Goal: Information Seeking & Learning: Check status

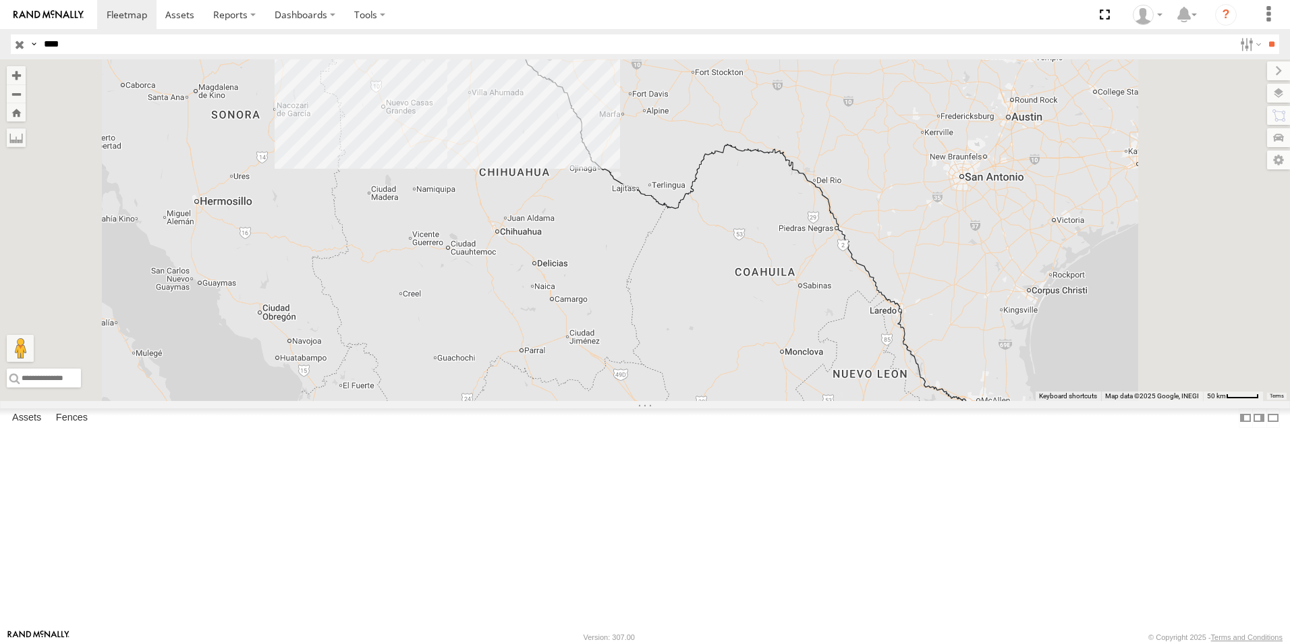
drag, startPoint x: 0, startPoint y: 0, endPoint x: 133, endPoint y: 45, distance: 140.2
click at [133, 45] on input "****" at bounding box center [636, 44] width 1196 height 20
click at [0, 0] on div "FLEXTRANSFER" at bounding box center [0, 0] width 0 height 0
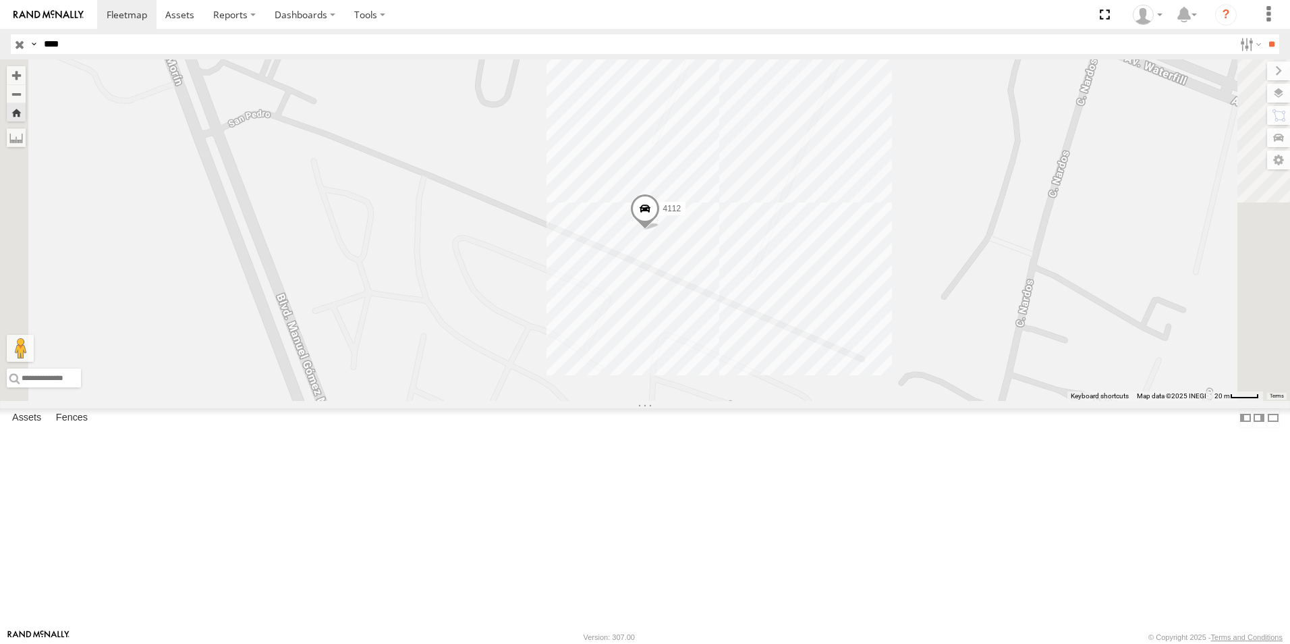
click at [660, 230] on span at bounding box center [645, 212] width 30 height 36
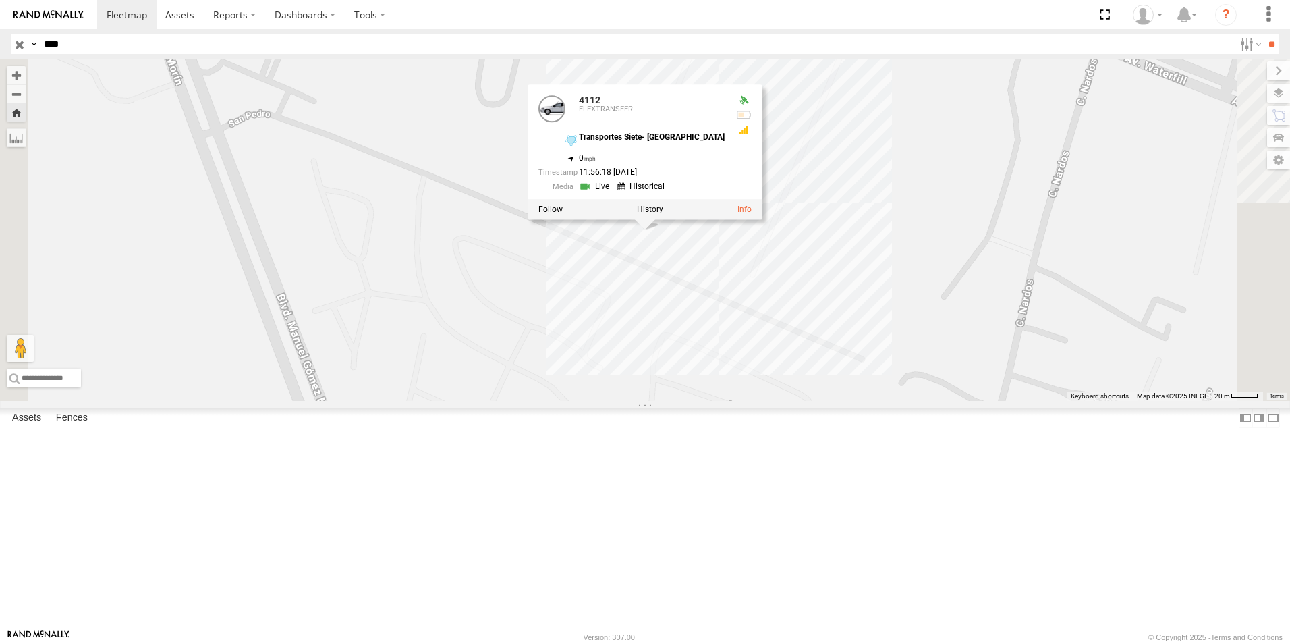
click at [613, 194] on link at bounding box center [596, 187] width 34 height 13
click at [1114, 385] on div "4112 4112 FLEXTRANSFER Transportes Siete- [GEOGRAPHIC_DATA] 31.66956 , -106.363…" at bounding box center [645, 229] width 1290 height 341
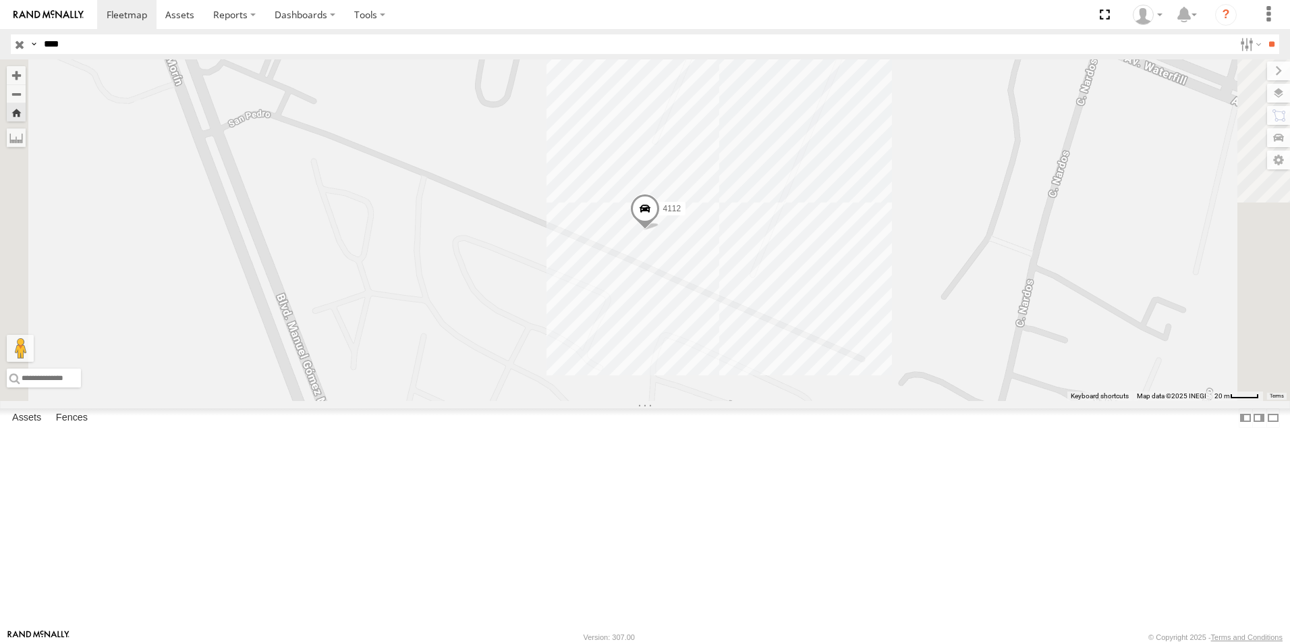
click at [0, 0] on div "4112 FLEXTRANSFER" at bounding box center [0, 0] width 0 height 0
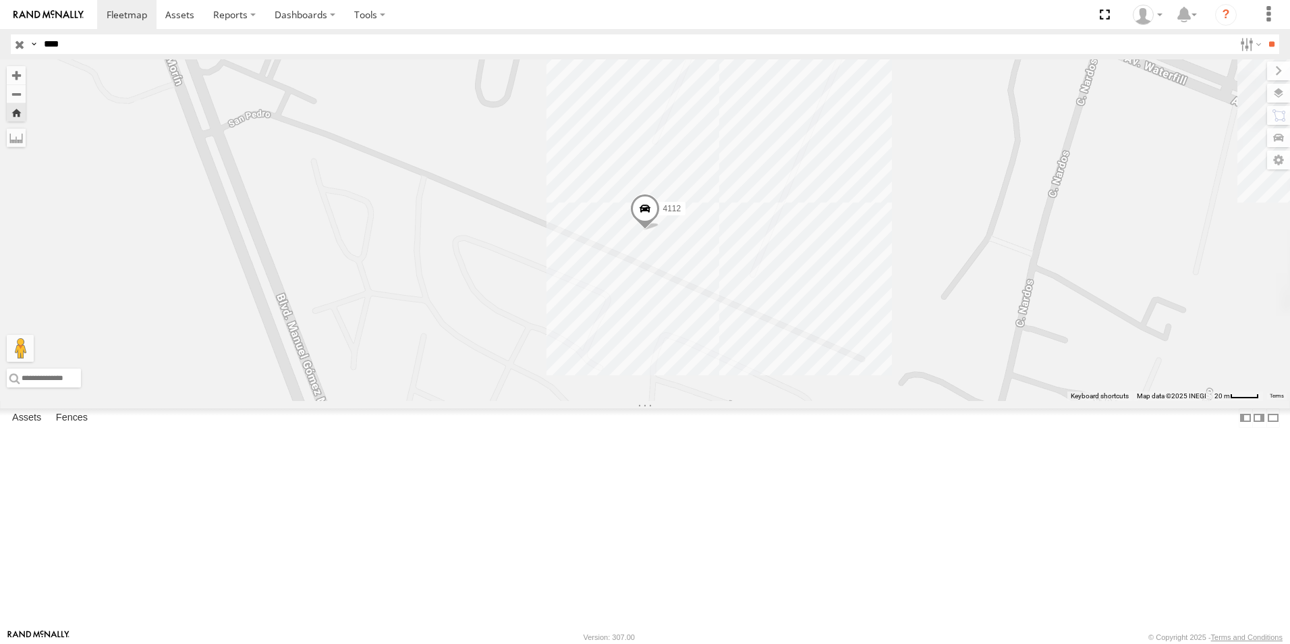
click at [936, 377] on div "4112" at bounding box center [645, 229] width 1290 height 341
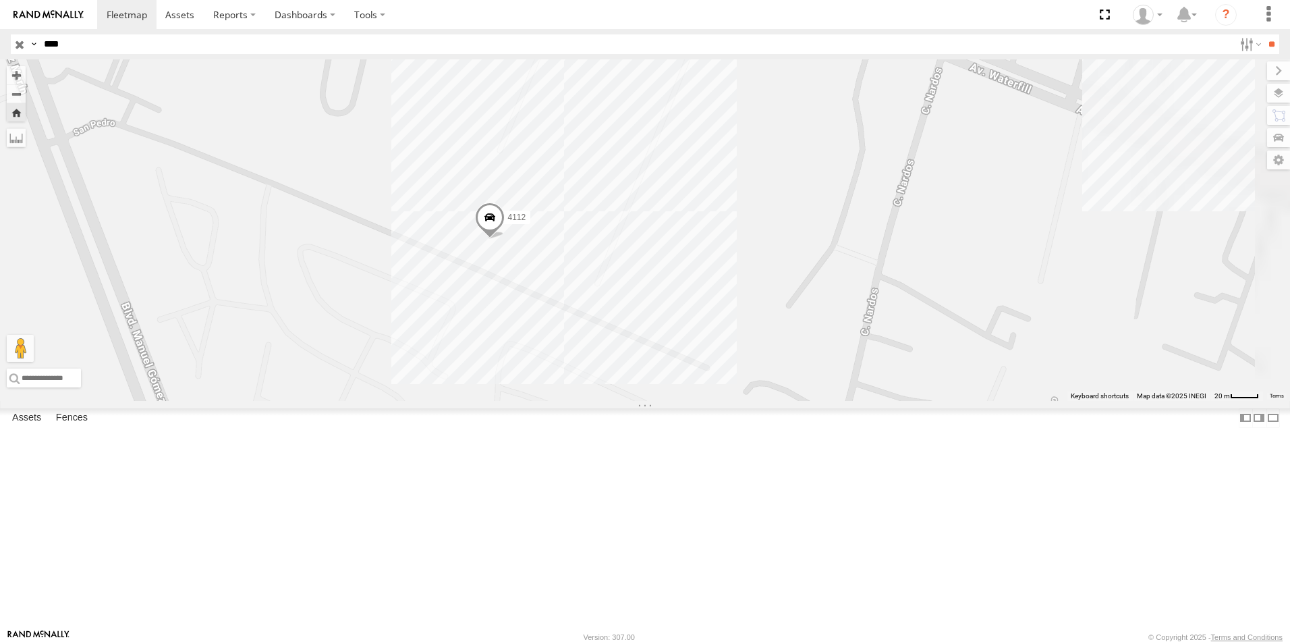
drag, startPoint x: 920, startPoint y: 412, endPoint x: 780, endPoint y: 432, distance: 141.2
click at [780, 401] on div "4112" at bounding box center [645, 229] width 1290 height 341
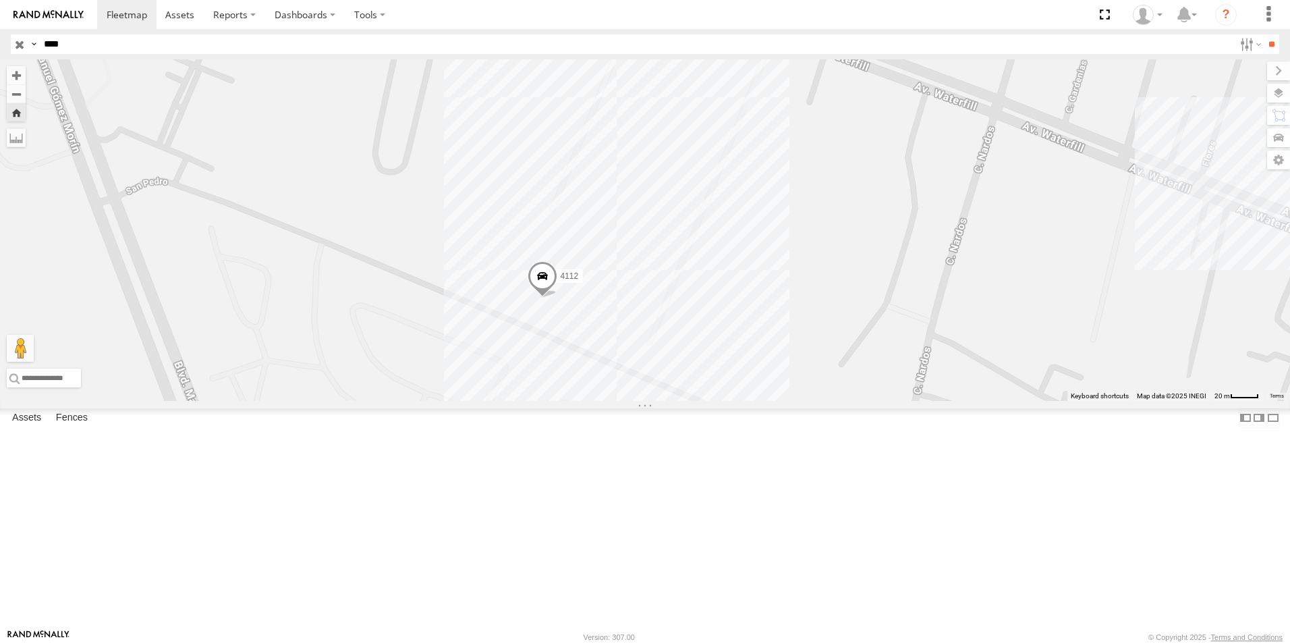
click at [738, 282] on div "4112" at bounding box center [645, 229] width 1290 height 341
click at [851, 391] on div "4112 Transportes Siete- [GEOGRAPHIC_DATA] SIETE 216" at bounding box center [645, 229] width 1290 height 341
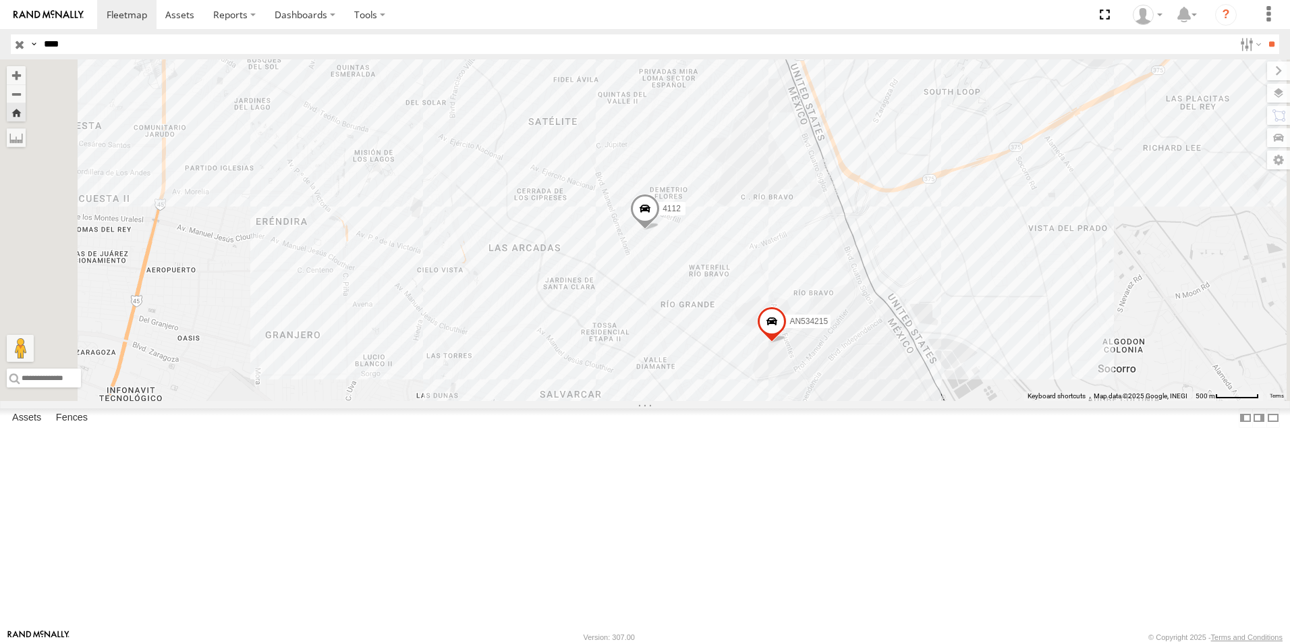
click at [127, 46] on input "****" at bounding box center [636, 44] width 1196 height 20
type input "*"
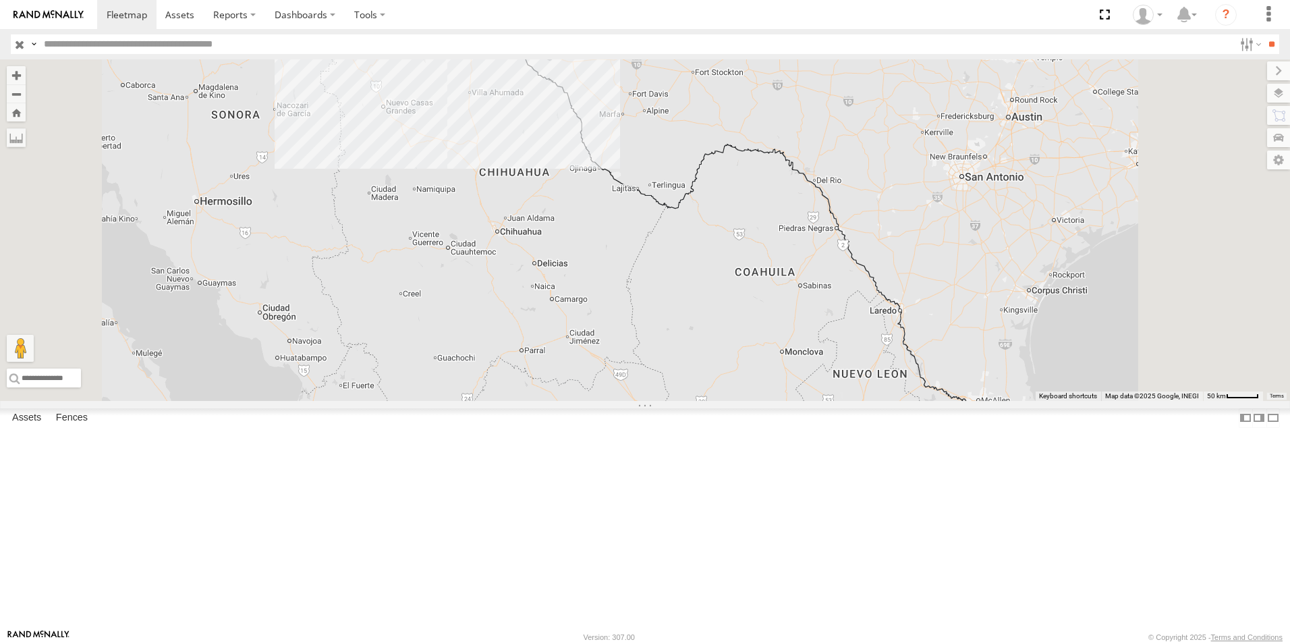
click at [153, 46] on input "text" at bounding box center [636, 44] width 1196 height 20
click at [1264, 34] on input "**" at bounding box center [1272, 44] width 16 height 20
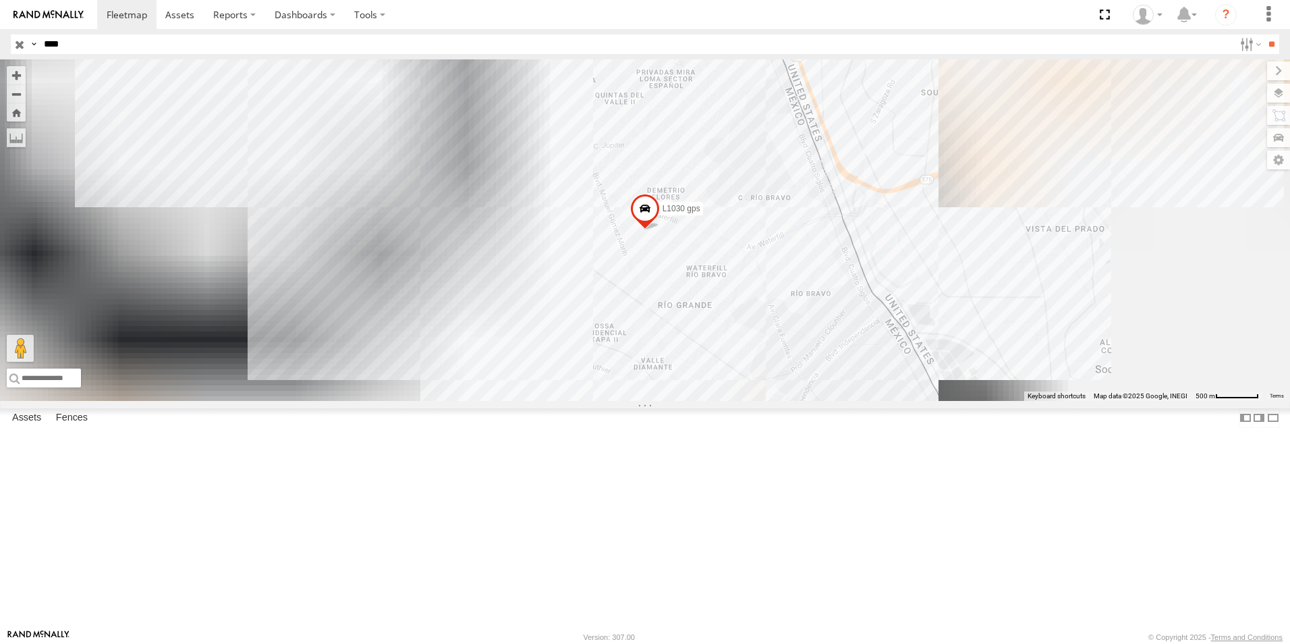
click at [0, 0] on div "FLEXTRANSFER" at bounding box center [0, 0] width 0 height 0
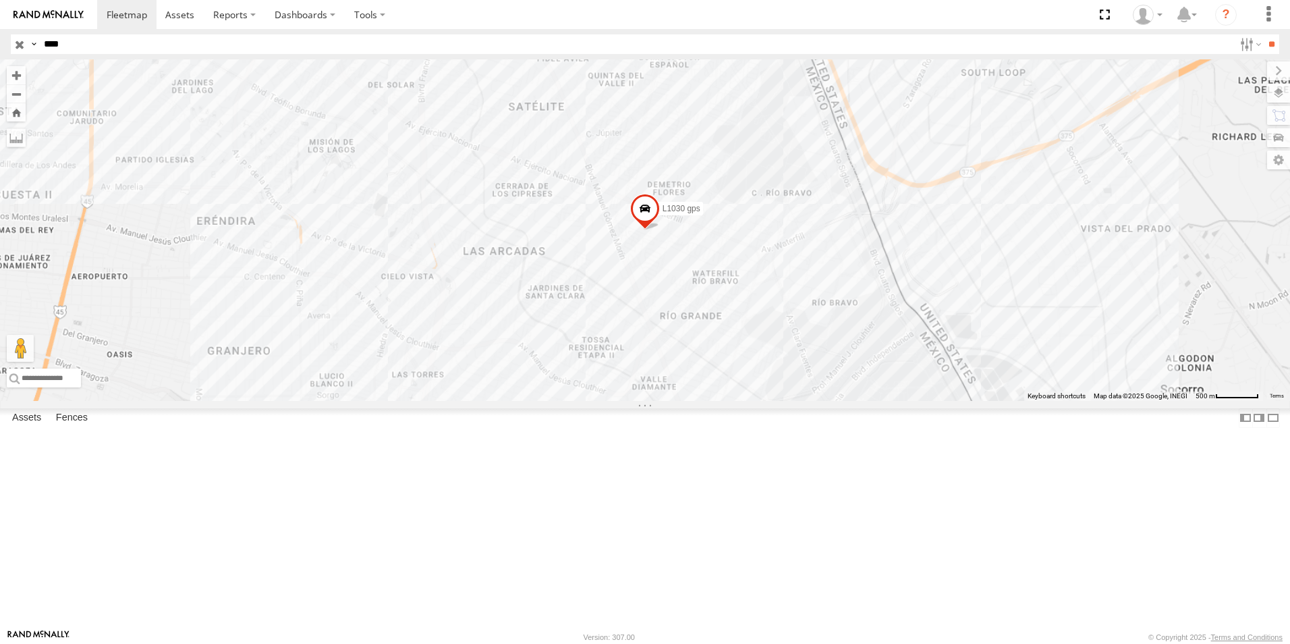
click at [194, 38] on input "****" at bounding box center [636, 44] width 1196 height 20
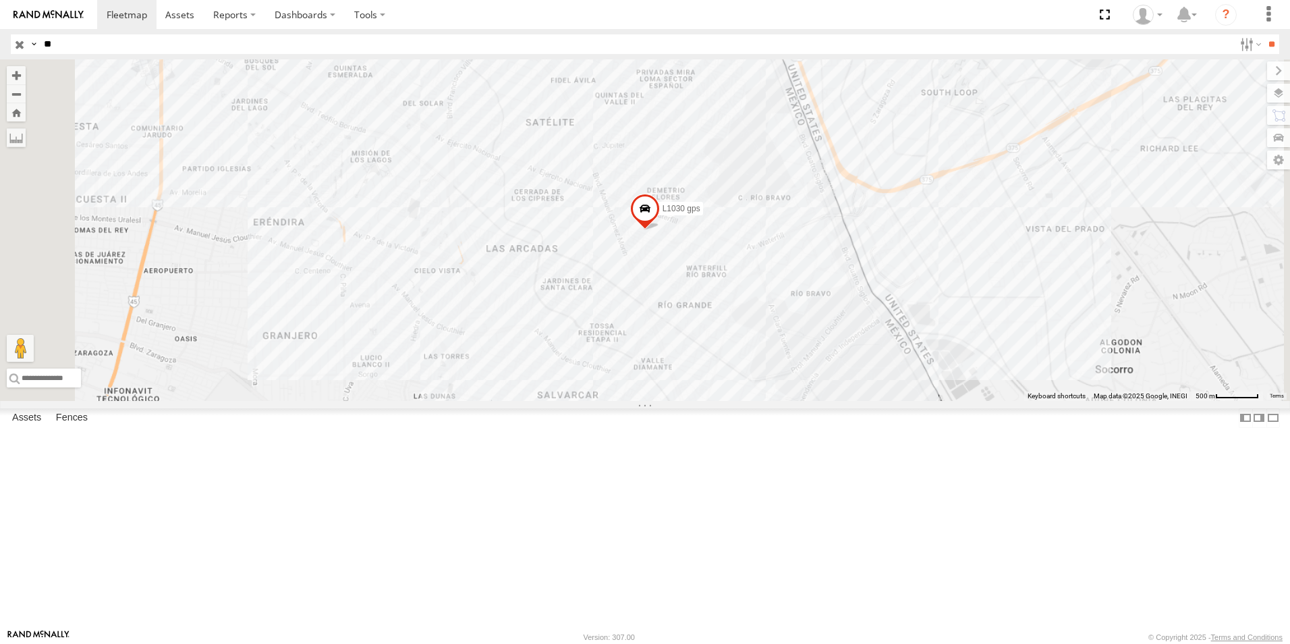
type input "*"
type input "***"
click at [1264, 34] on input "**" at bounding box center [1272, 44] width 16 height 20
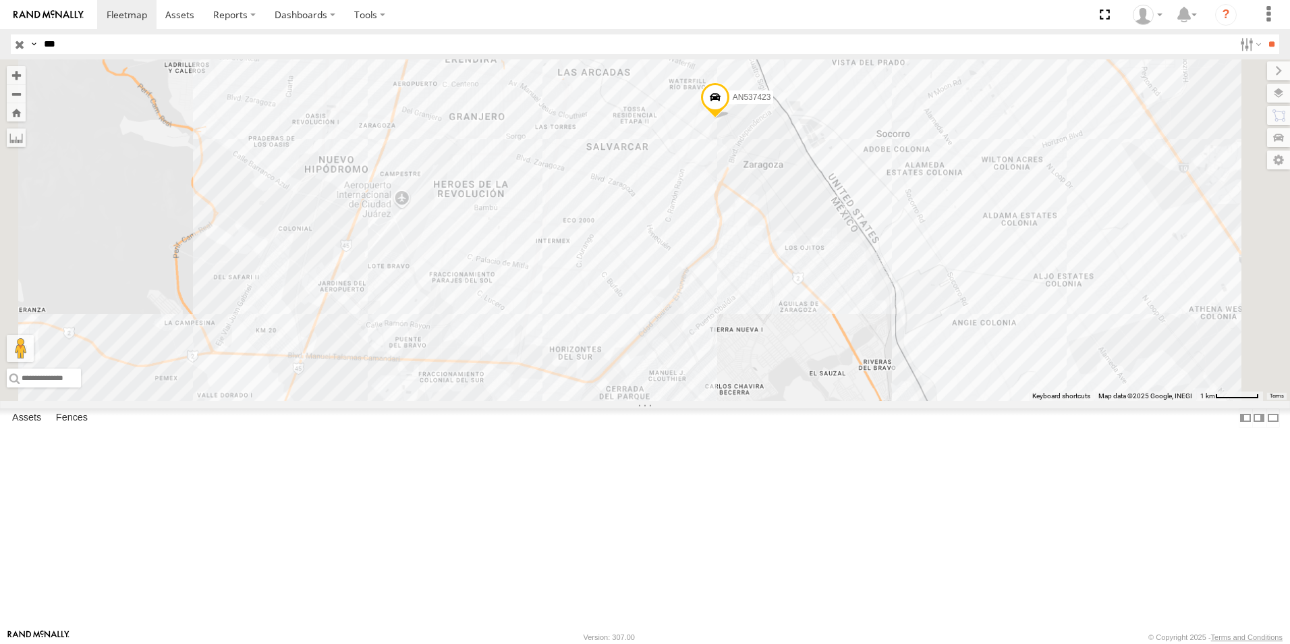
click at [0, 0] on div "FLEXTRANSFER" at bounding box center [0, 0] width 0 height 0
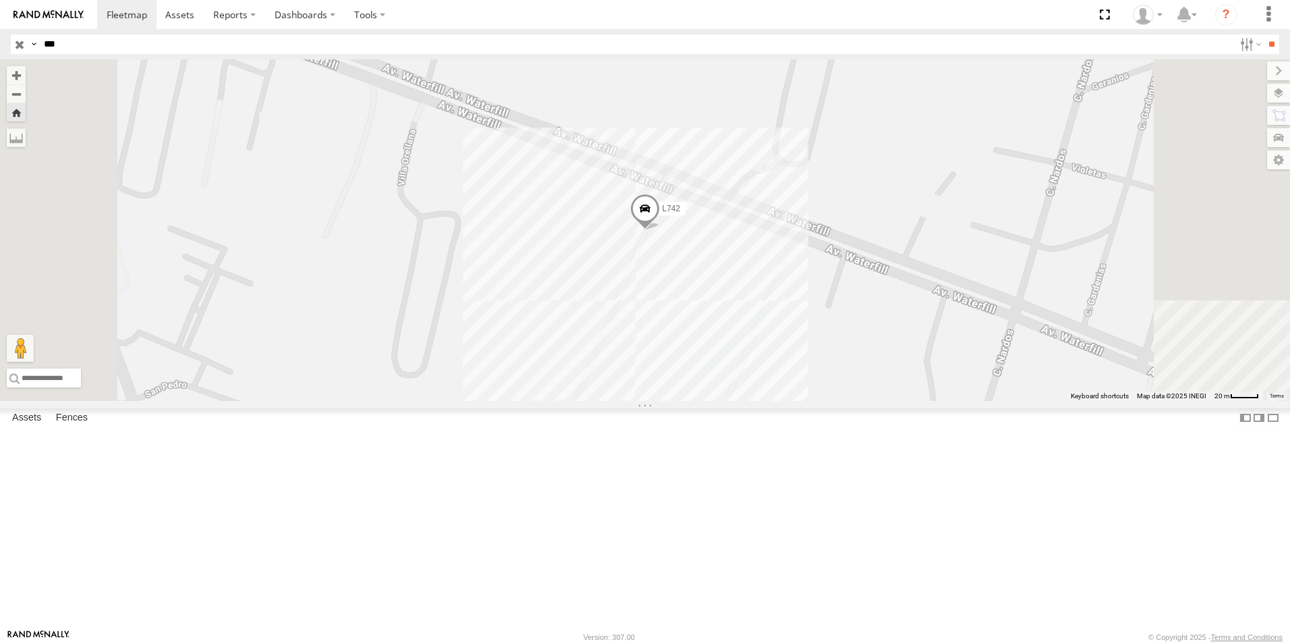
click at [812, 401] on div "L742" at bounding box center [645, 229] width 1290 height 341
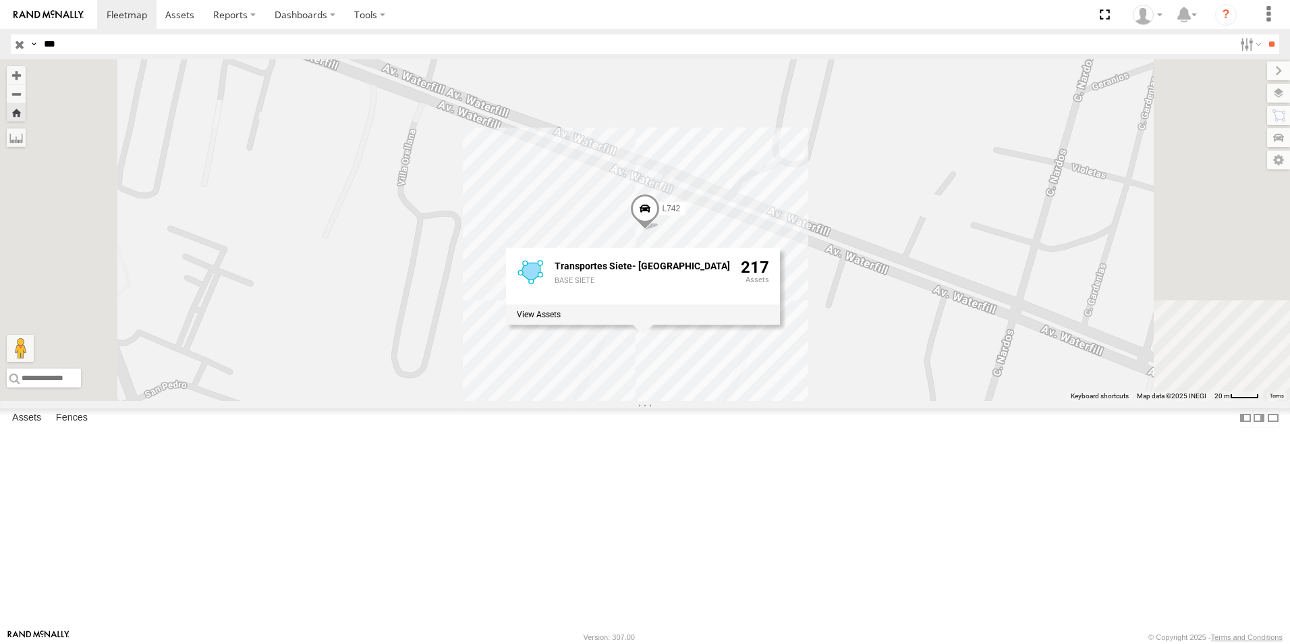
click at [1090, 401] on div "L742 Transportes Siete- [GEOGRAPHIC_DATA] SIETE 217" at bounding box center [645, 229] width 1290 height 341
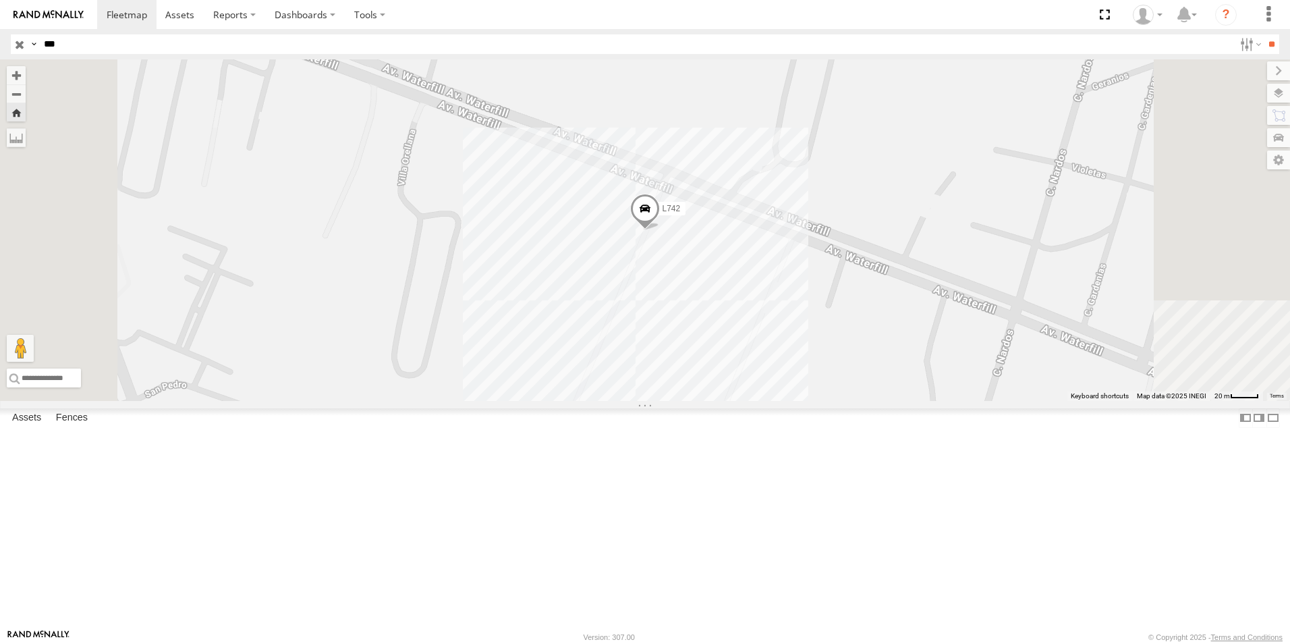
click at [935, 354] on div "L742" at bounding box center [645, 229] width 1290 height 341
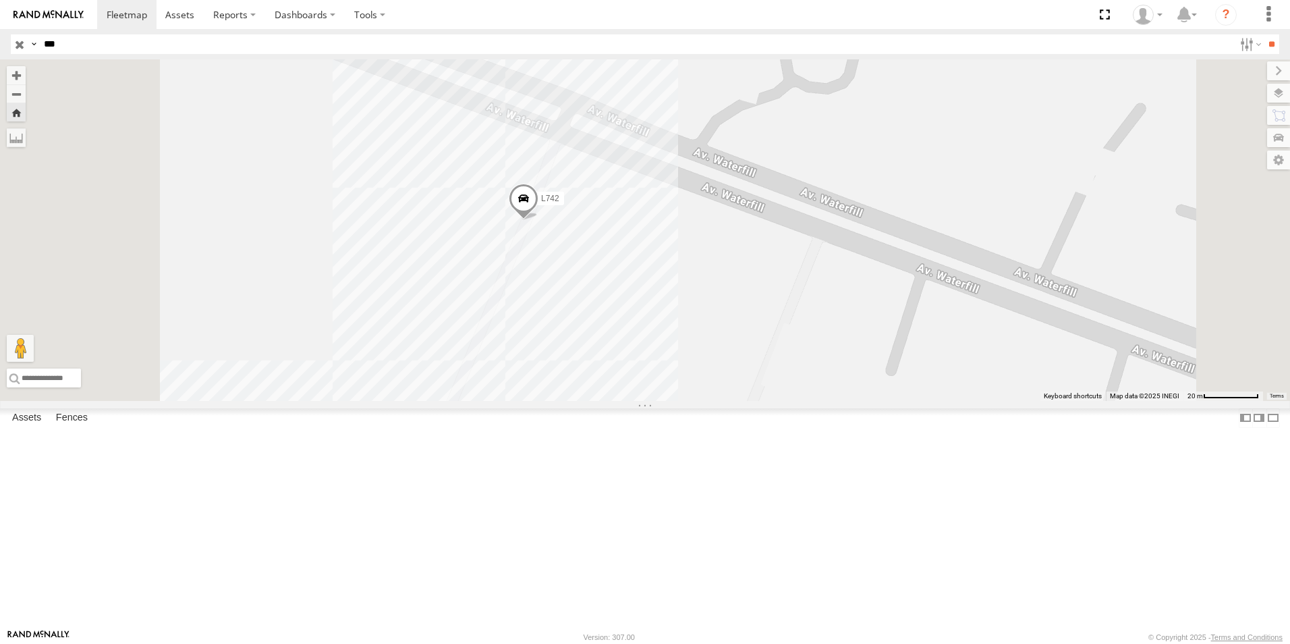
drag, startPoint x: 728, startPoint y: 398, endPoint x: 763, endPoint y: 414, distance: 38.7
click at [727, 398] on div "L742" at bounding box center [645, 229] width 1290 height 341
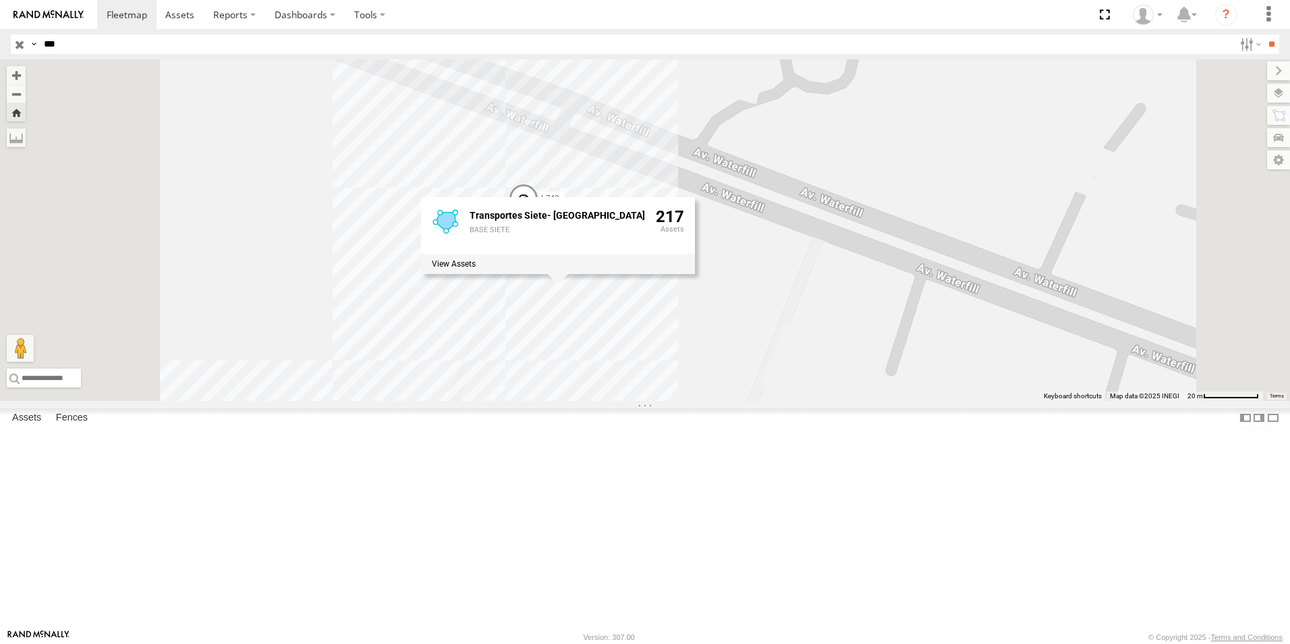
click at [945, 401] on div "L742 Transportes Siete- [GEOGRAPHIC_DATA] SIETE 217" at bounding box center [645, 229] width 1290 height 341
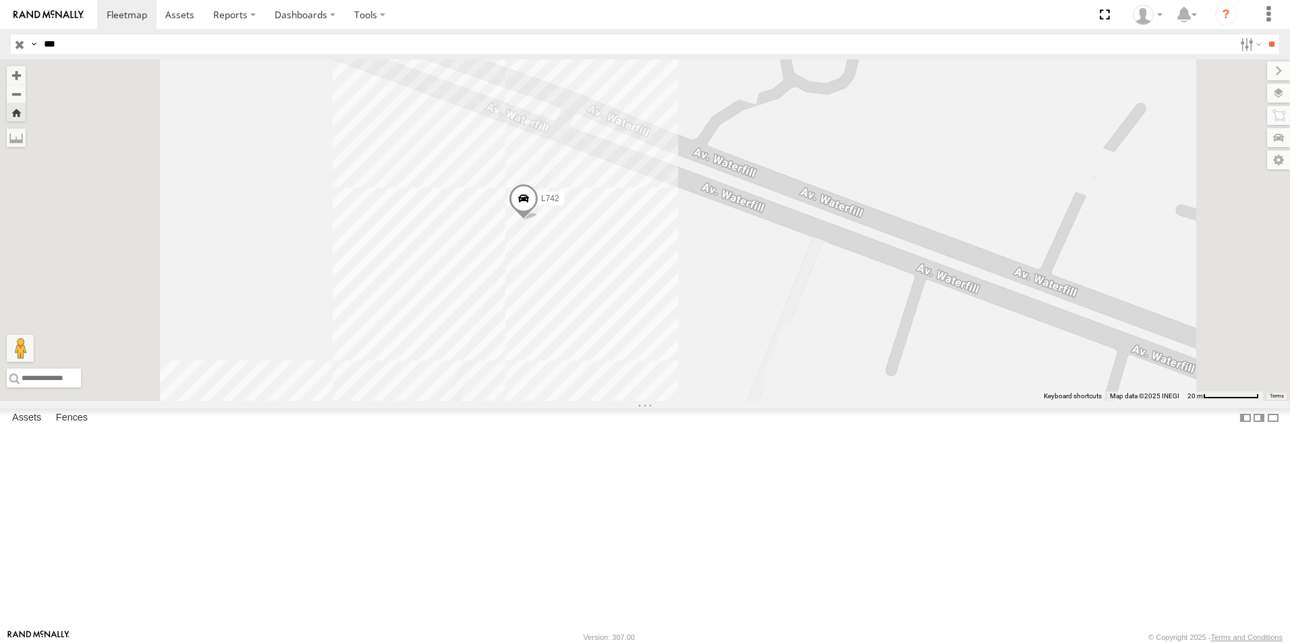
drag, startPoint x: 101, startPoint y: 89, endPoint x: 207, endPoint y: 145, distance: 120.4
click at [0, 0] on div "L742" at bounding box center [0, 0] width 0 height 0
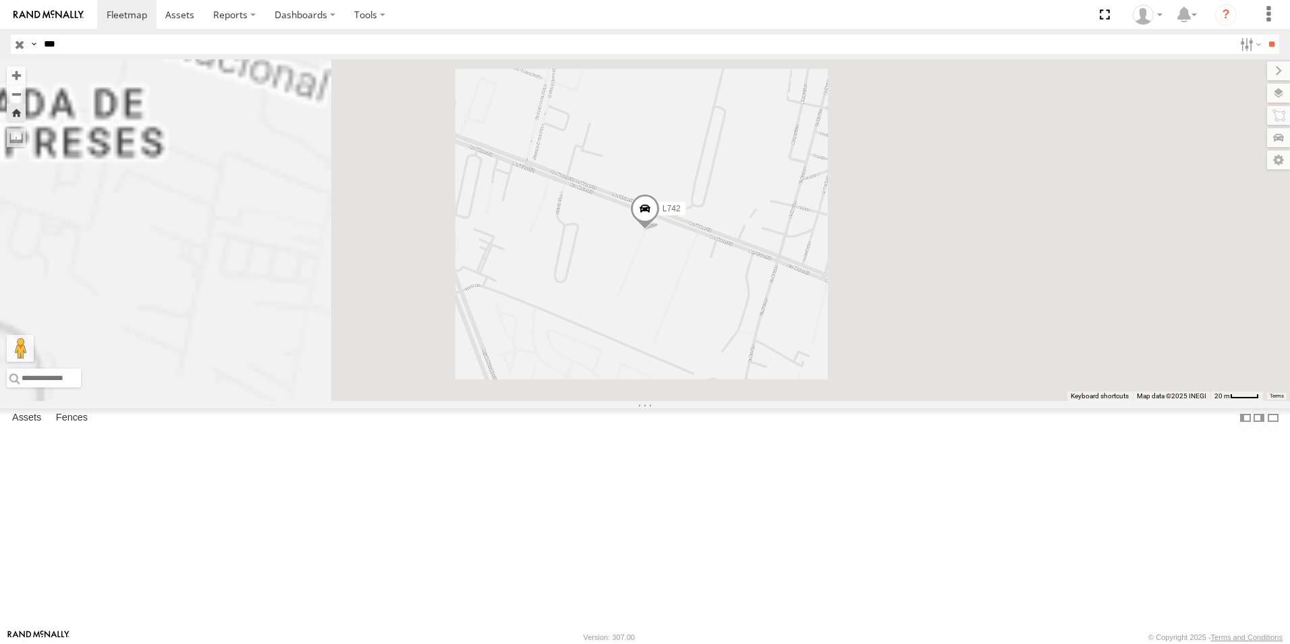
click at [660, 230] on span at bounding box center [645, 212] width 30 height 36
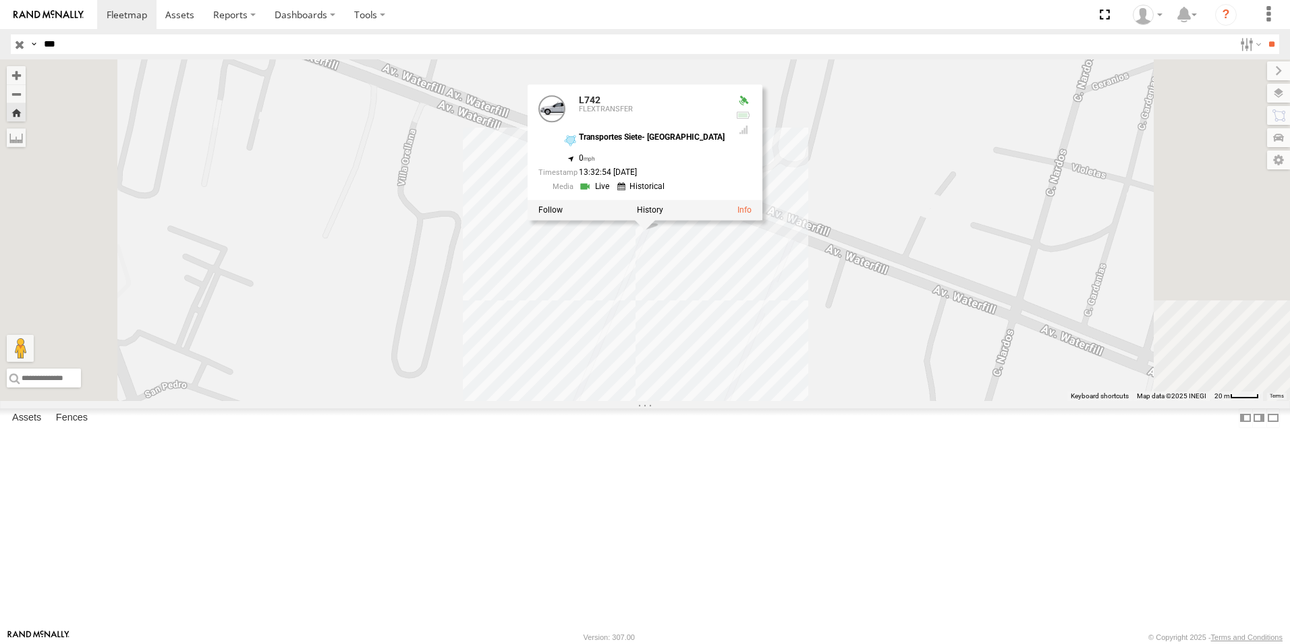
click at [613, 194] on link at bounding box center [596, 187] width 34 height 13
